Goal: Information Seeking & Learning: Learn about a topic

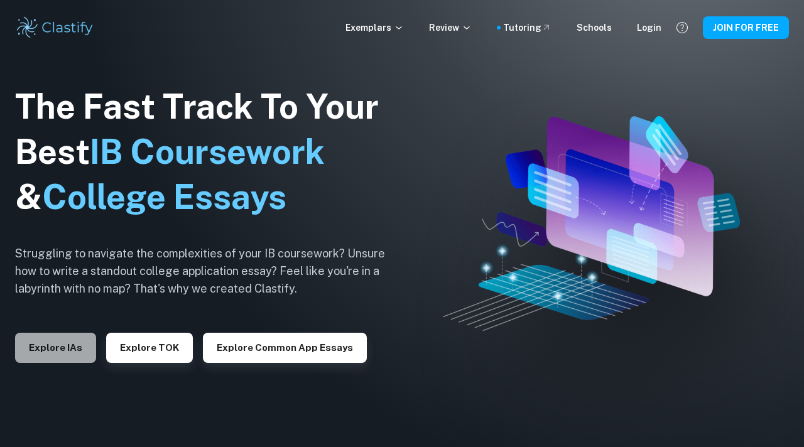
click at [60, 352] on button "Explore IAs" at bounding box center [55, 348] width 81 height 30
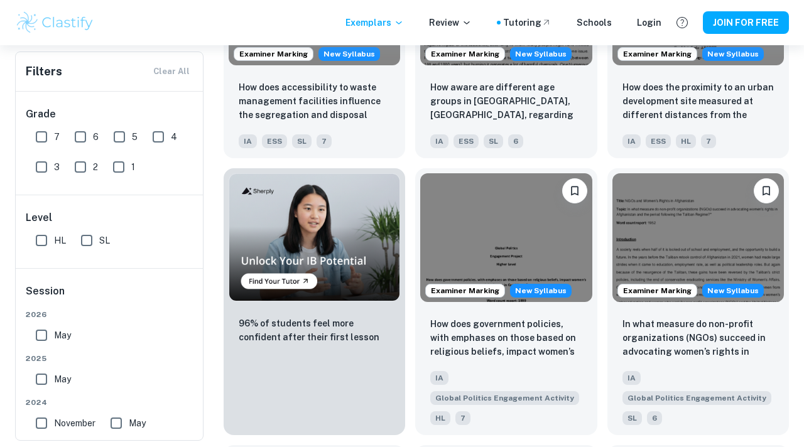
scroll to position [136, 0]
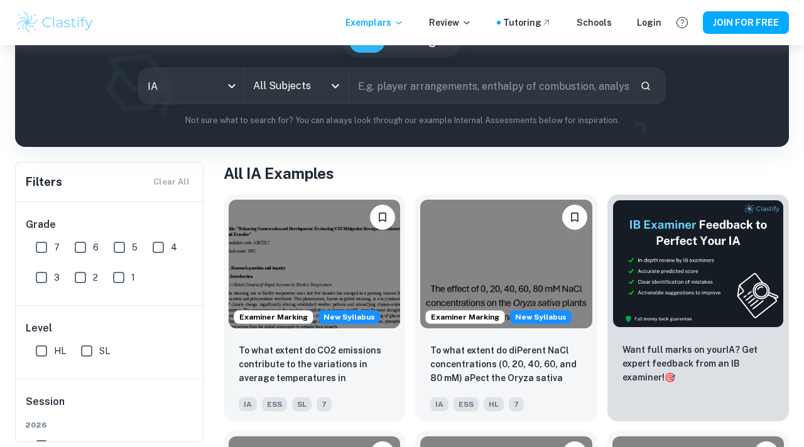
click at [278, 102] on div "All Subjects" at bounding box center [296, 85] width 105 height 35
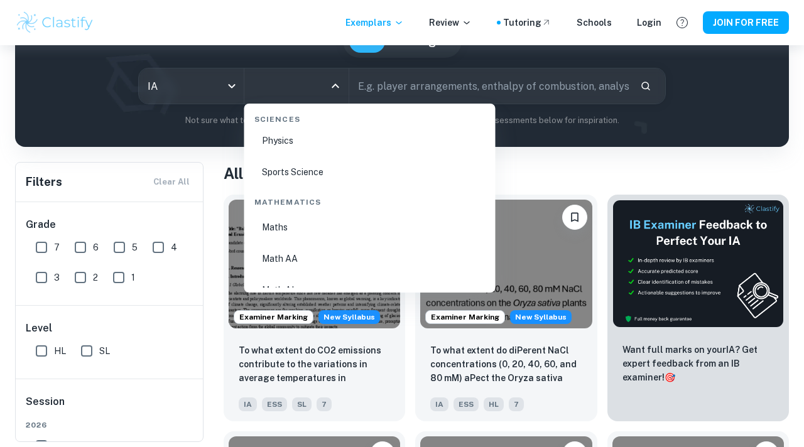
scroll to position [2122, 0]
click at [288, 252] on li "Math AI" at bounding box center [369, 258] width 241 height 29
type input "Math AI"
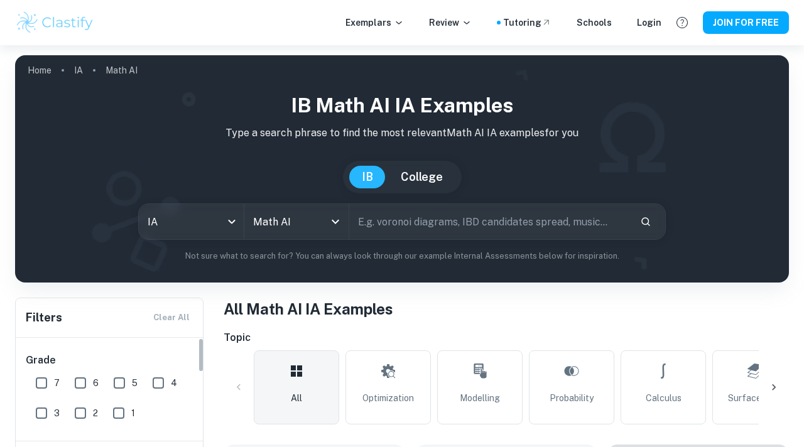
click at [37, 380] on input "7" at bounding box center [41, 383] width 25 height 25
checkbox input "true"
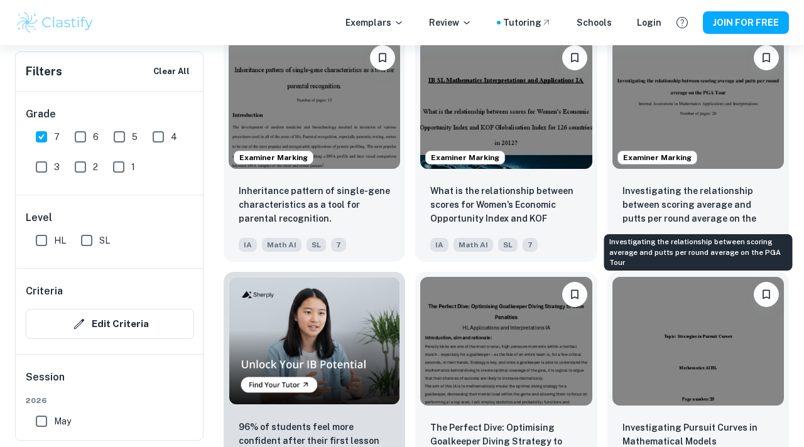
scroll to position [749, 0]
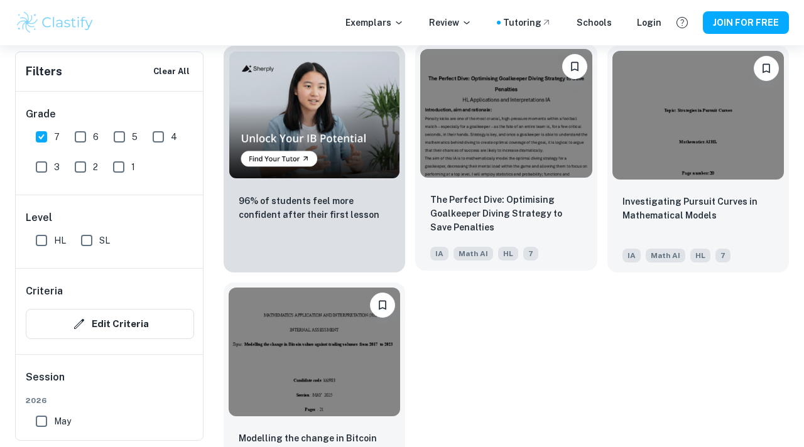
click at [548, 361] on div "Examiner Marking Is there a correlation between the financial literacy level of…" at bounding box center [501, 35] width 575 height 947
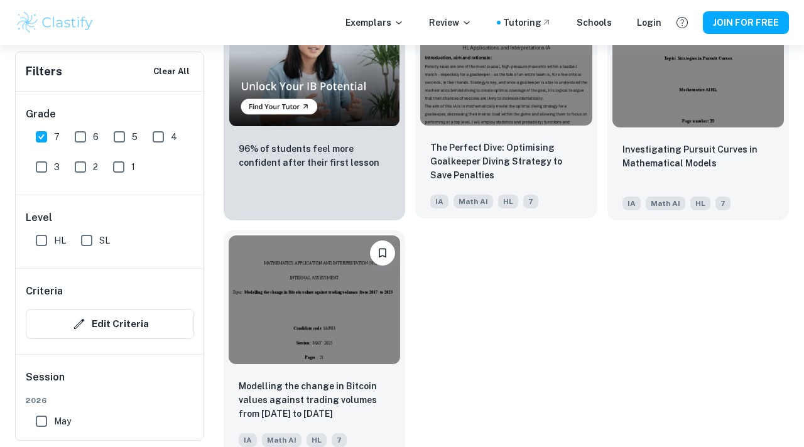
scroll to position [965, 0]
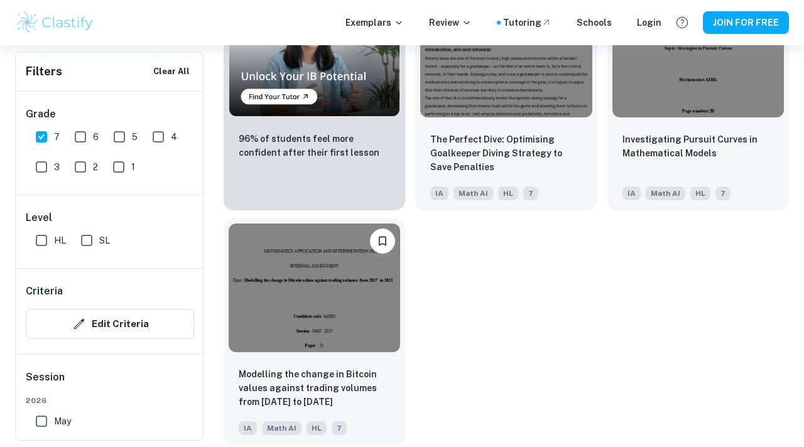
click at [292, 323] on img at bounding box center [314, 288] width 171 height 129
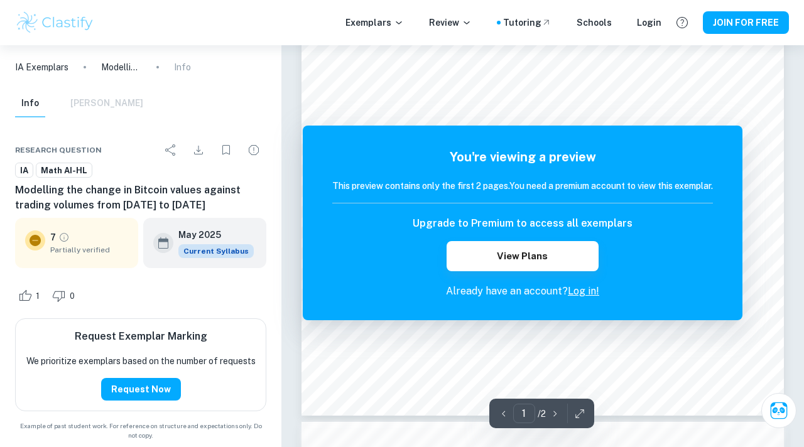
scroll to position [266, 0]
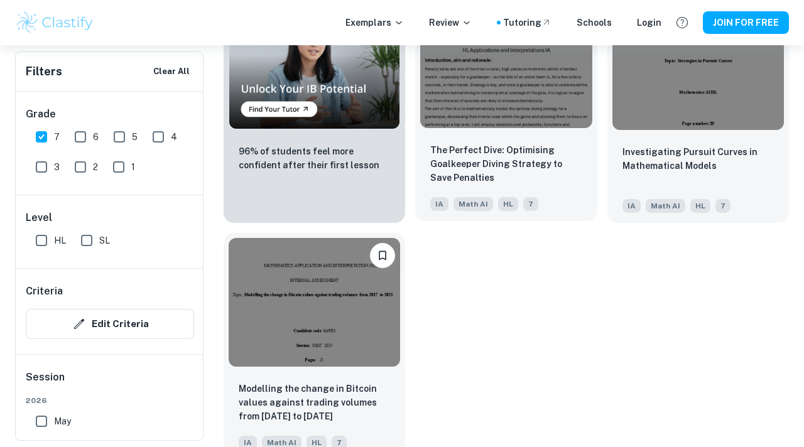
scroll to position [965, 0]
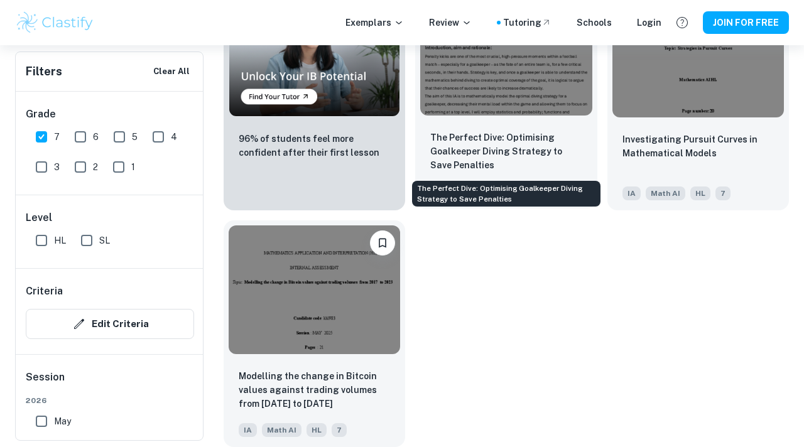
click at [513, 163] on p "The Perfect Dive: Optimising Goalkeeper Diving Strategy to Save Penalties" at bounding box center [505, 151] width 151 height 41
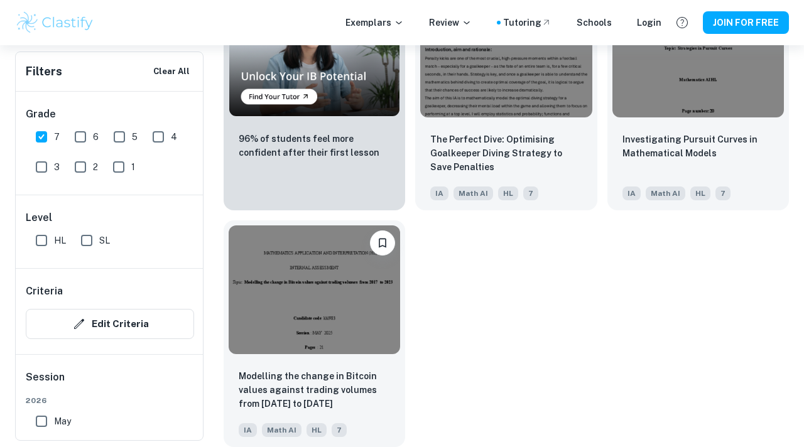
scroll to position [933, 0]
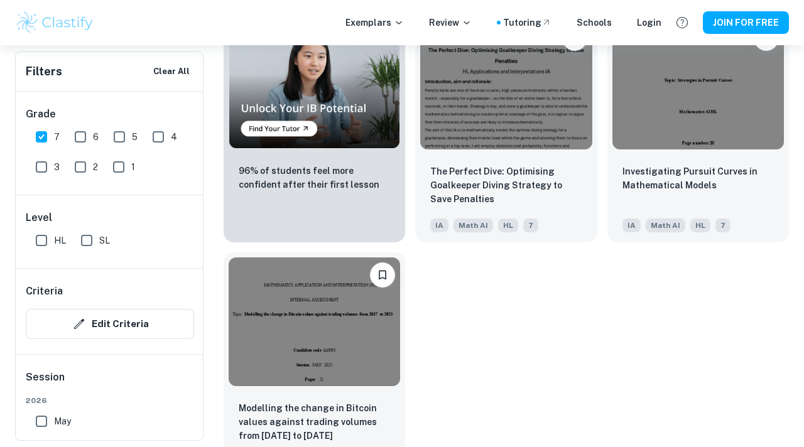
click at [73, 144] on input "6" at bounding box center [80, 136] width 25 height 25
checkbox input "true"
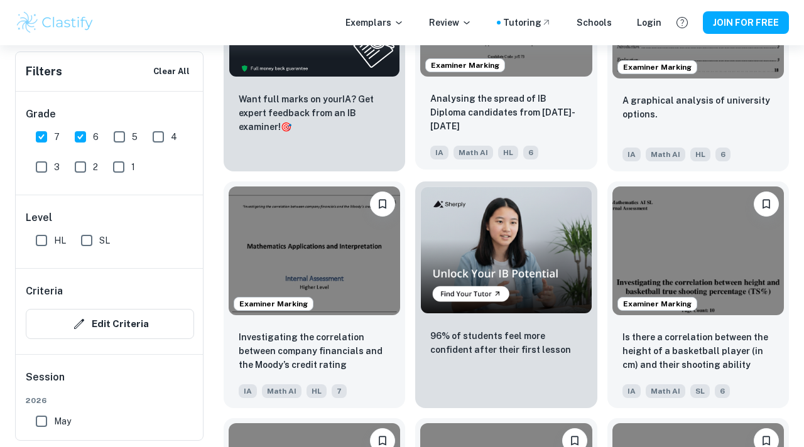
scroll to position [1952, 0]
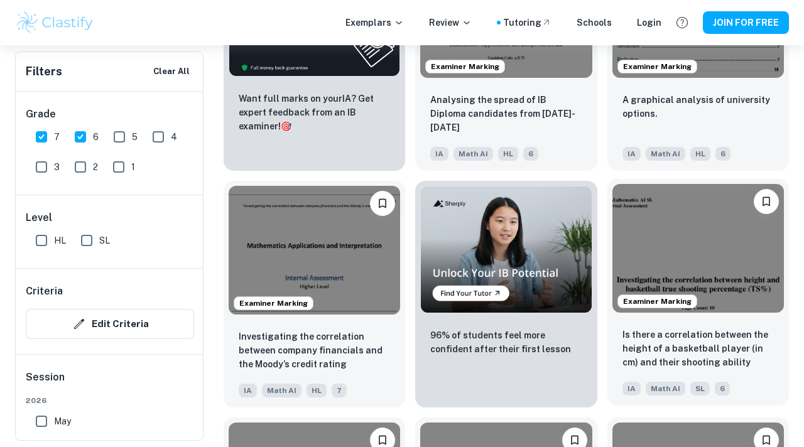
click at [662, 393] on span "Math AI" at bounding box center [666, 389] width 40 height 14
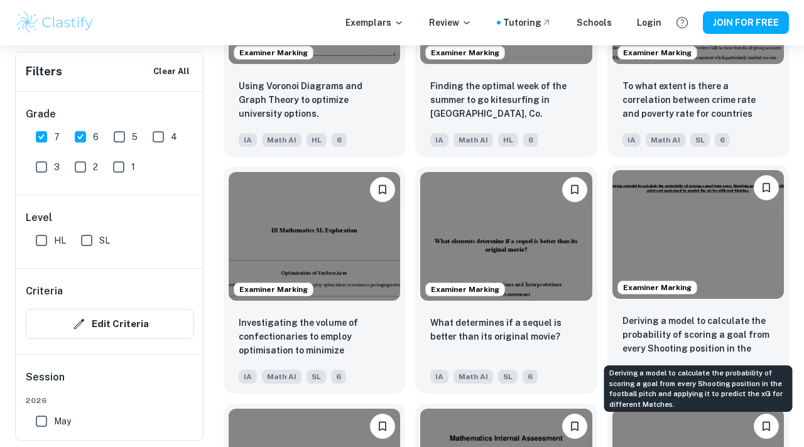
scroll to position [1104, 0]
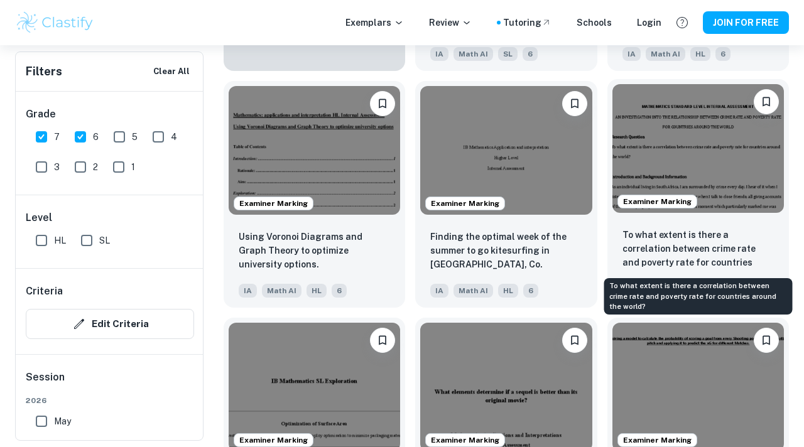
click at [712, 305] on link "Examiner Marking To what extent is there a correlation between crime rate and p…" at bounding box center [698, 194] width 182 height 227
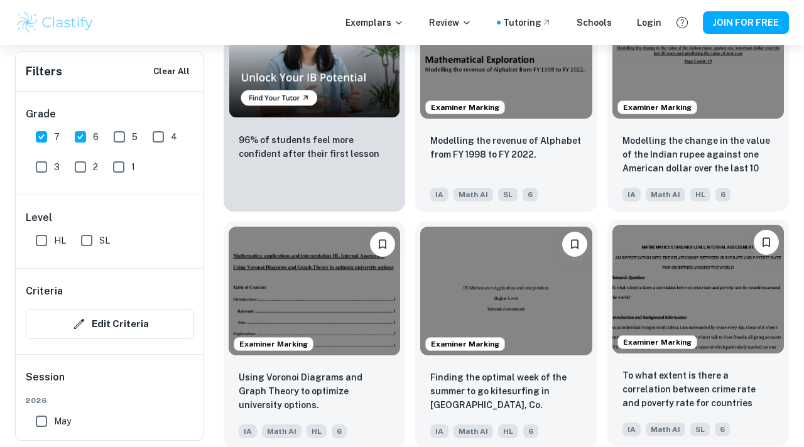
scroll to position [941, 0]
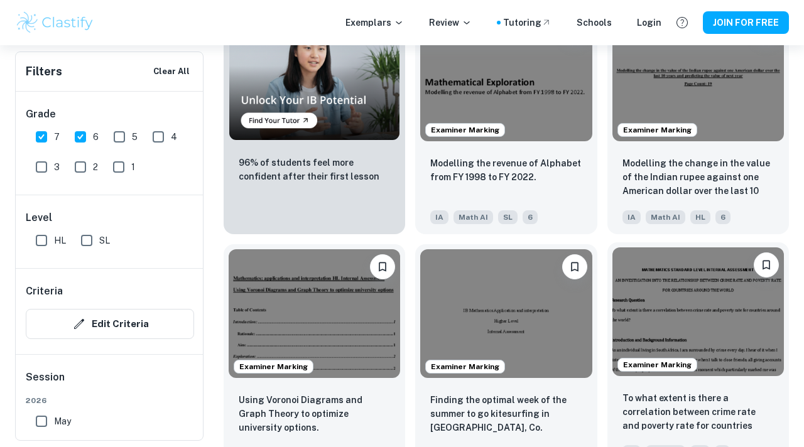
click at [665, 292] on img at bounding box center [697, 311] width 171 height 129
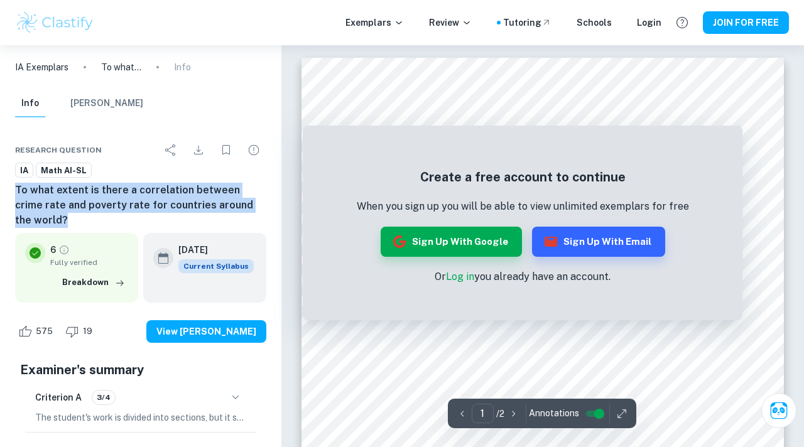
drag, startPoint x: 6, startPoint y: 192, endPoint x: 266, endPoint y: 201, distance: 259.6
click at [266, 201] on div "Research question IA Math AI-SL To what extent is there a correlation between c…" at bounding box center [140, 421] width 281 height 598
copy h6 "To what extent is there a correlation between crime rate and poverty rate for c…"
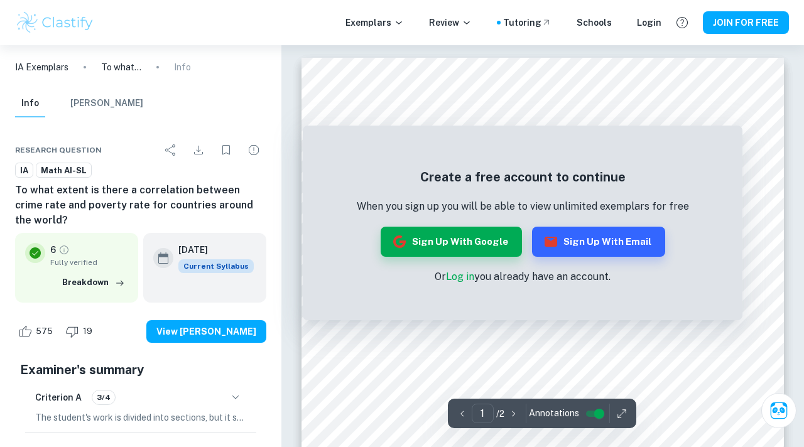
click at [482, 152] on div "Create a free account to continue When you sign up you will be able to view unl…" at bounding box center [523, 226] width 440 height 188
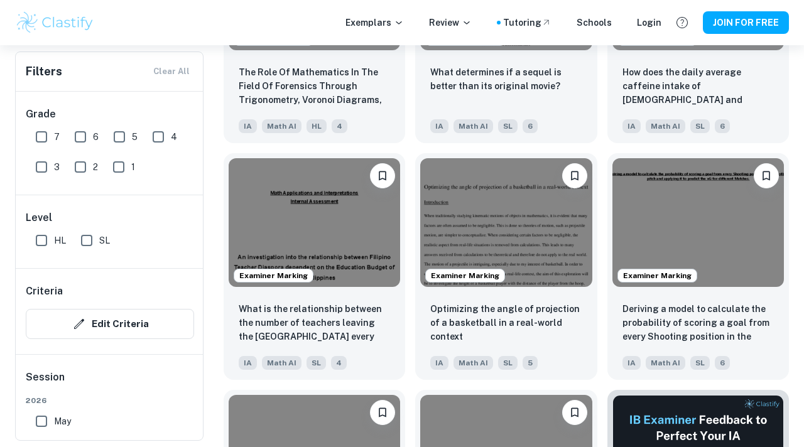
scroll to position [3846, 0]
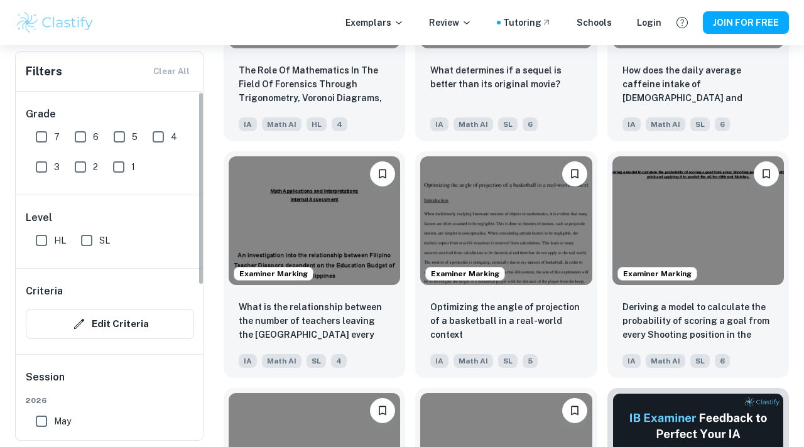
click at [43, 133] on input "7" at bounding box center [41, 136] width 25 height 25
checkbox input "true"
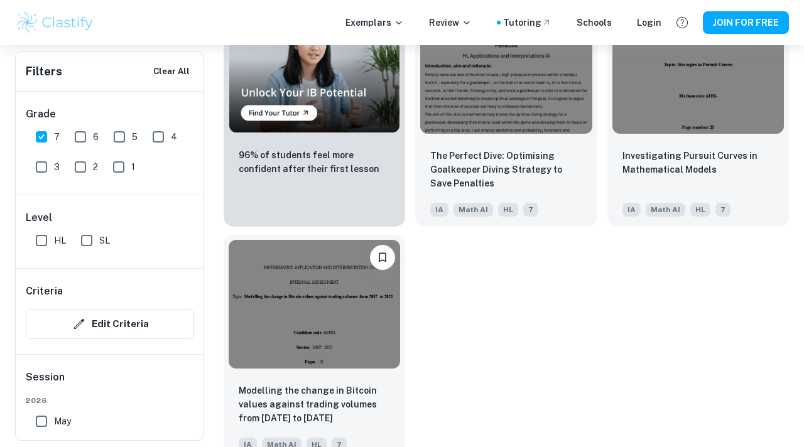
scroll to position [949, 0]
click at [353, 329] on img at bounding box center [314, 303] width 171 height 129
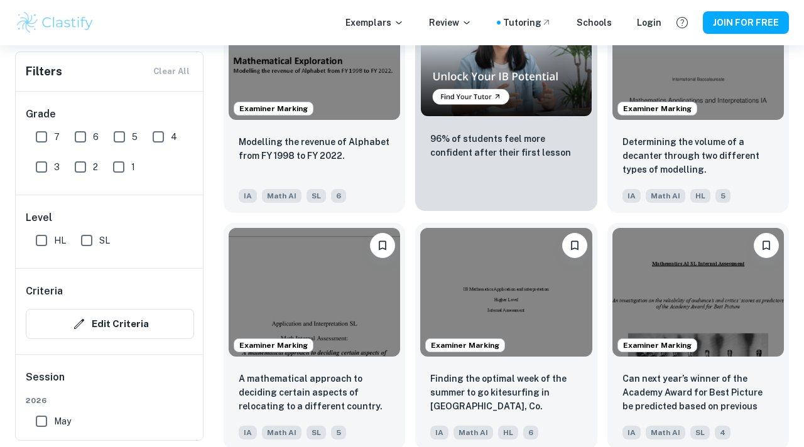
scroll to position [2308, 0]
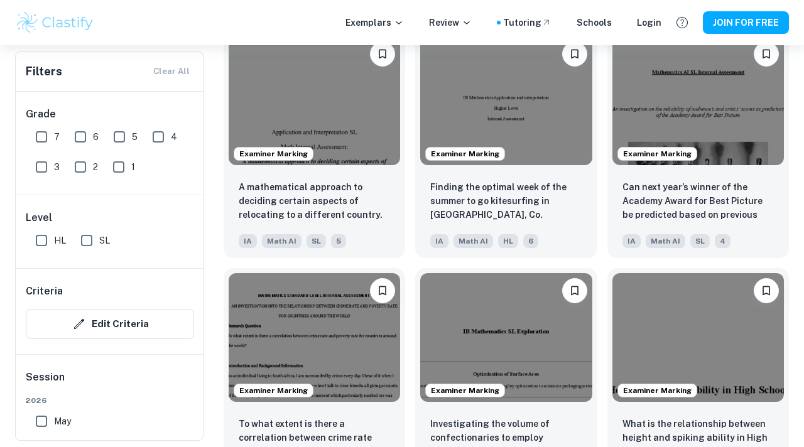
click at [52, 133] on input "7" at bounding box center [41, 136] width 25 height 25
checkbox input "true"
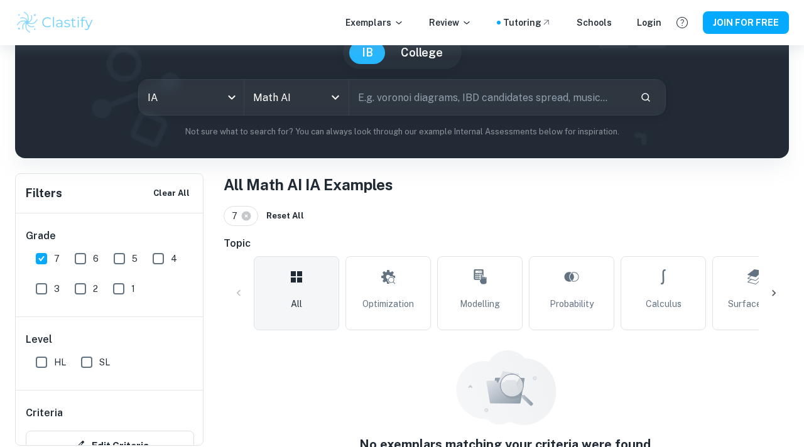
scroll to position [128, 0]
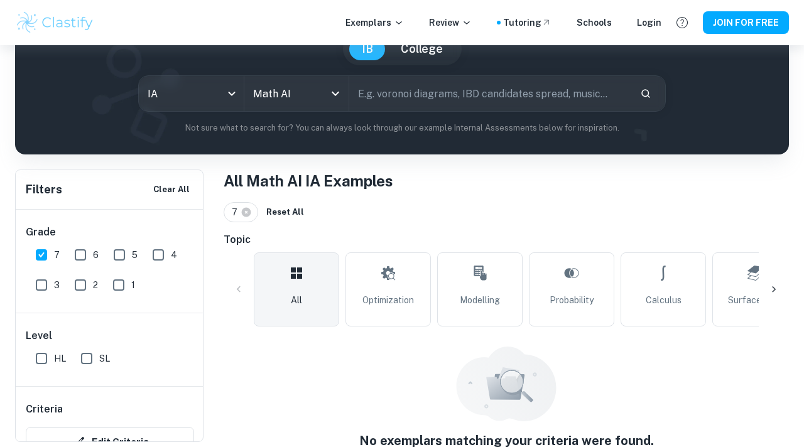
click at [307, 275] on link "All" at bounding box center [296, 290] width 85 height 74
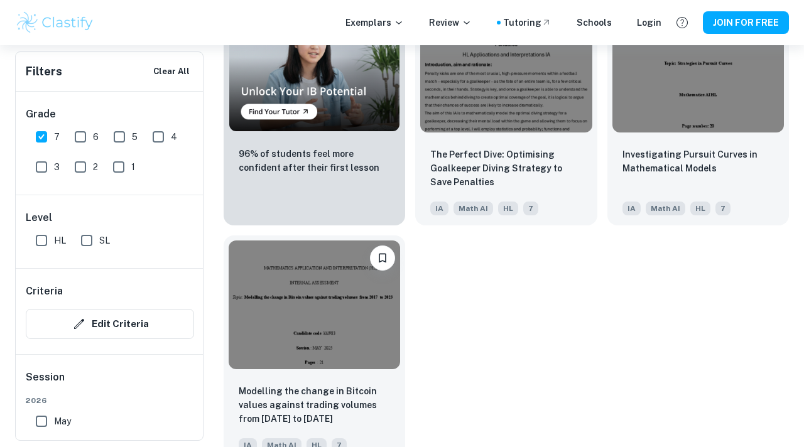
scroll to position [950, 0]
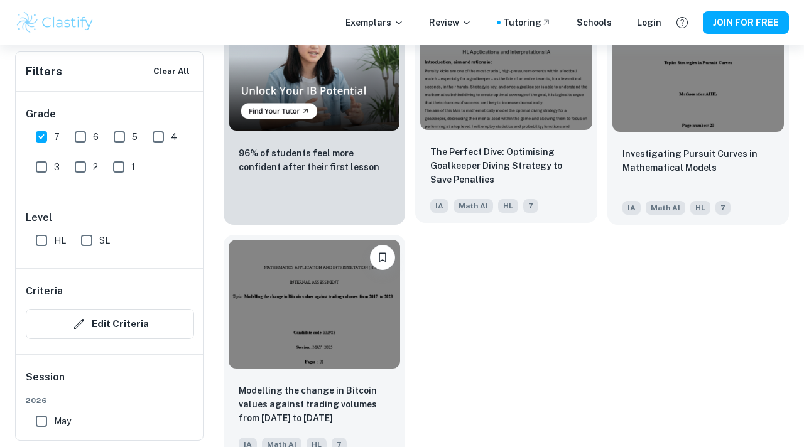
click at [487, 165] on p "The Perfect Dive: Optimising Goalkeeper Diving Strategy to Save Penalties" at bounding box center [505, 165] width 151 height 41
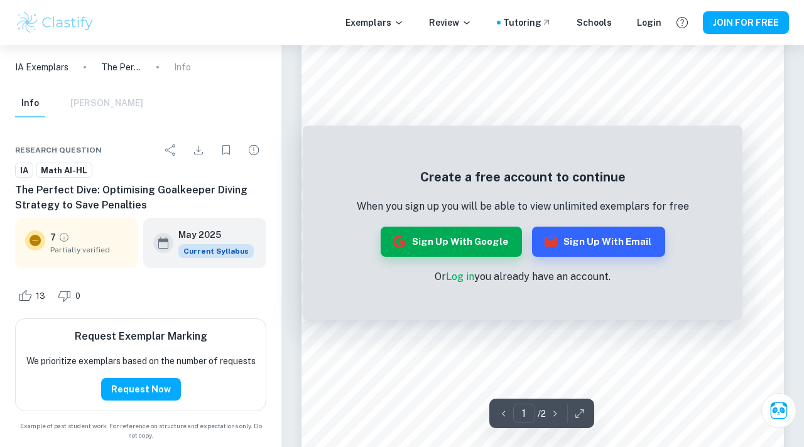
scroll to position [23, 0]
